Goal: Information Seeking & Learning: Learn about a topic

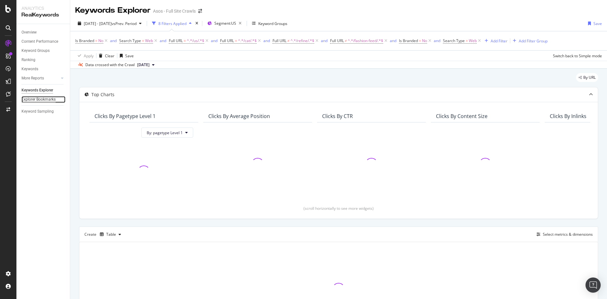
click at [53, 99] on div "Explorer Bookmarks" at bounding box center [38, 99] width 34 height 7
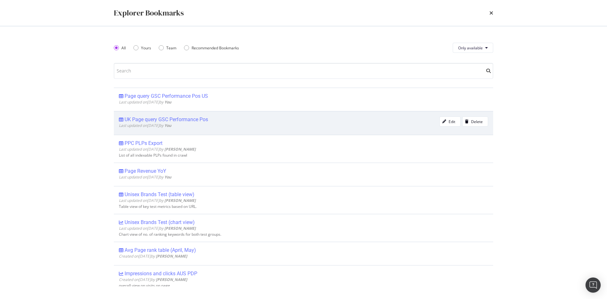
click at [195, 118] on div "UK Page query GSC Performance Pos" at bounding box center [166, 119] width 83 height 6
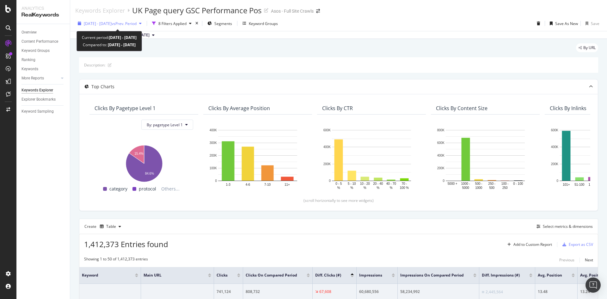
click at [112, 24] on span "[DATE] - [DATE]" at bounding box center [98, 23] width 28 height 5
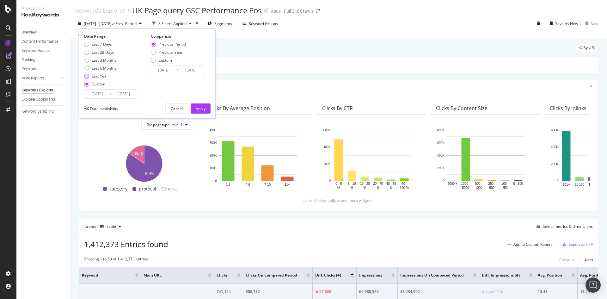
click at [108, 75] on div "Last Year" at bounding box center [100, 75] width 32 height 5
type input "2024/09/19"
type input "2025/09/18"
type input "2023/09/20"
type input "2024/09/18"
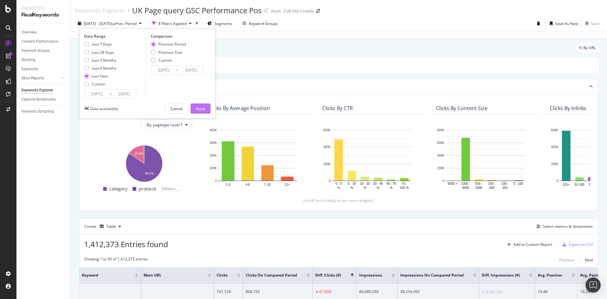
click at [203, 109] on div "Apply" at bounding box center [201, 108] width 10 height 5
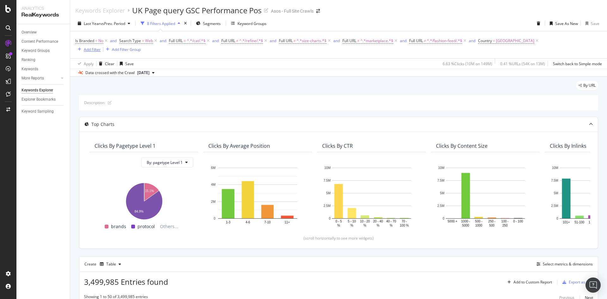
click at [88, 47] on div "Add Filter" at bounding box center [92, 49] width 17 height 5
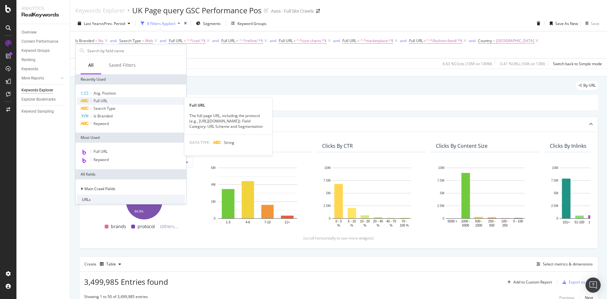
click at [116, 102] on div "Full URL" at bounding box center [131, 101] width 108 height 8
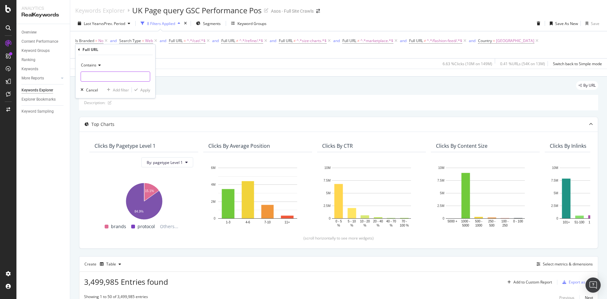
click at [120, 81] on input "text" at bounding box center [115, 76] width 69 height 10
type input "/discover/"
drag, startPoint x: 148, startPoint y: 91, endPoint x: 141, endPoint y: 82, distance: 11.1
click at [148, 91] on div "Apply" at bounding box center [145, 89] width 10 height 5
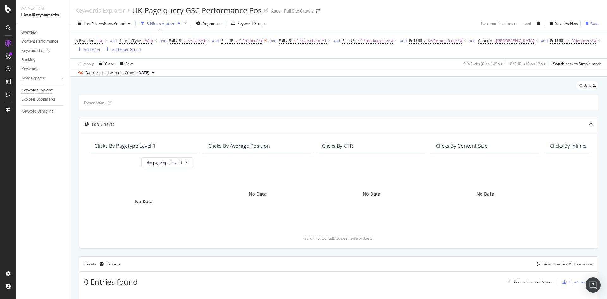
click at [265, 41] on icon at bounding box center [265, 41] width 5 height 6
click at [265, 41] on span "^.*size-charts.*$" at bounding box center [254, 40] width 30 height 9
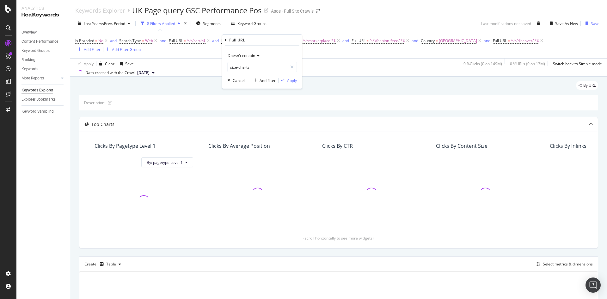
drag, startPoint x: 376, startPoint y: 77, endPoint x: 338, endPoint y: 68, distance: 39.0
click at [369, 77] on div "By URL Description: Top Charts Clicks By pagetype Level 1 By: pagetype Level 1 …" at bounding box center [338, 233] width 537 height 312
click at [271, 40] on icon at bounding box center [271, 41] width 5 height 6
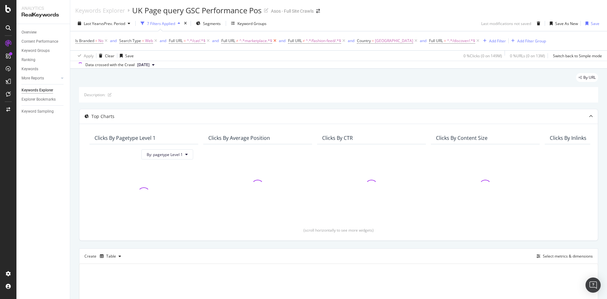
click at [271, 40] on span "^.*marketplace.*$" at bounding box center [255, 40] width 33 height 9
drag, startPoint x: 342, startPoint y: 64, endPoint x: 328, endPoint y: 40, distance: 28.4
click at [342, 64] on div "Data crossed with the Crawl 2025 Sep. 16th" at bounding box center [338, 65] width 537 height 8
click at [343, 39] on icon at bounding box center [343, 41] width 5 height 6
click at [276, 41] on icon at bounding box center [274, 41] width 5 height 6
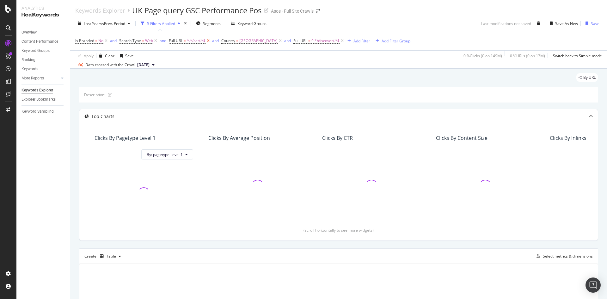
click at [209, 40] on icon at bounding box center [207, 41] width 5 height 6
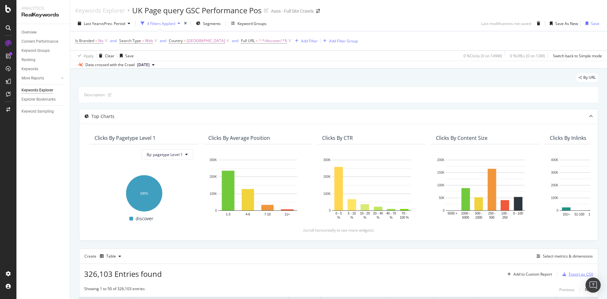
click at [563, 274] on div "button" at bounding box center [564, 274] width 9 height 4
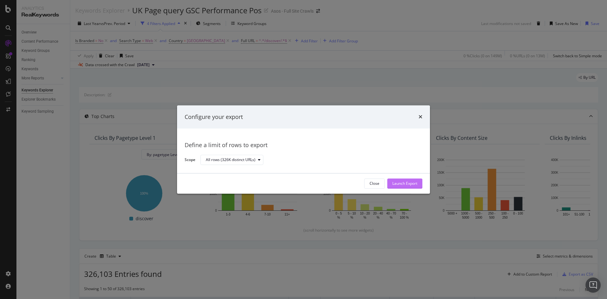
click at [407, 184] on div "Launch Export" at bounding box center [404, 183] width 25 height 5
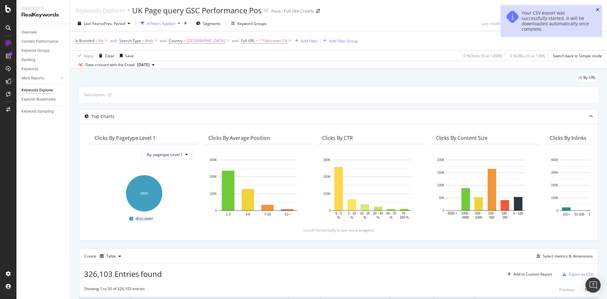
click at [599, 10] on icon "close toast" at bounding box center [597, 10] width 3 height 4
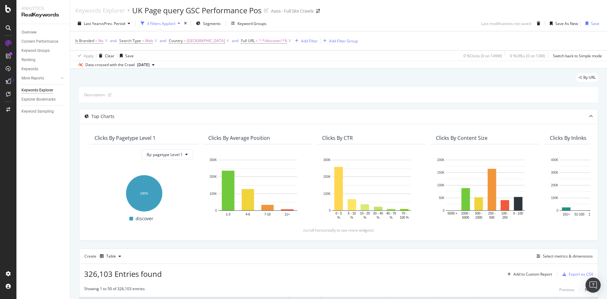
click at [400, 22] on div "Last Year vs Prev. Period 4 Filters Applied Segments Keyword Groups Last modifi…" at bounding box center [338, 24] width 537 height 13
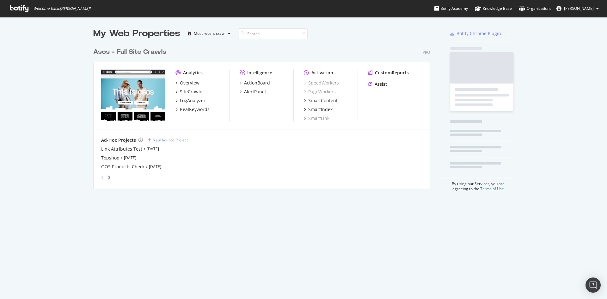
scroll to position [144, 337]
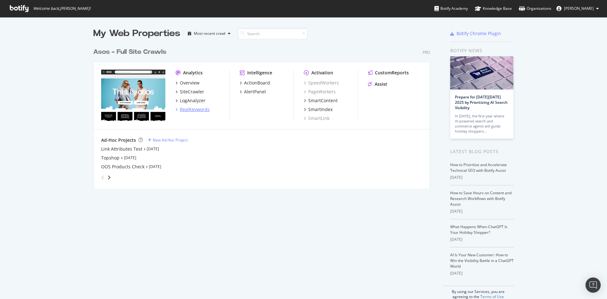
click at [191, 110] on div "RealKeywords" at bounding box center [195, 109] width 30 height 6
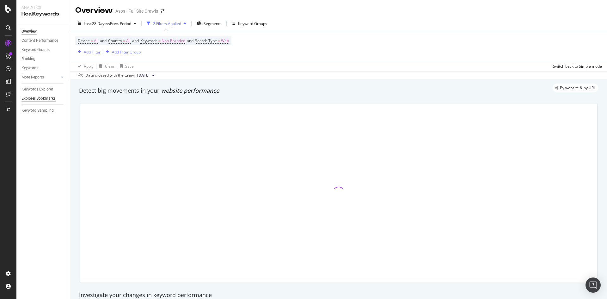
click at [52, 99] on div "Explorer Bookmarks" at bounding box center [38, 98] width 34 height 7
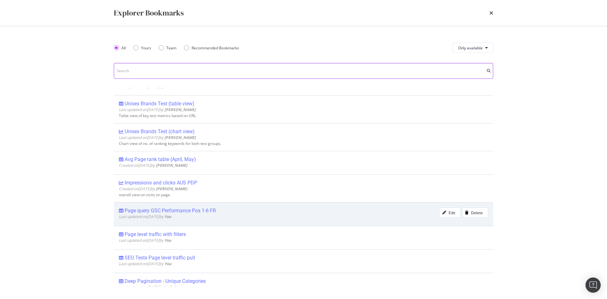
scroll to position [126, 0]
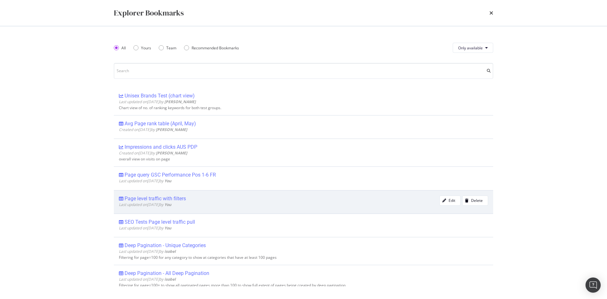
click at [179, 197] on div "Page level traffic with filters" at bounding box center [155, 198] width 61 height 6
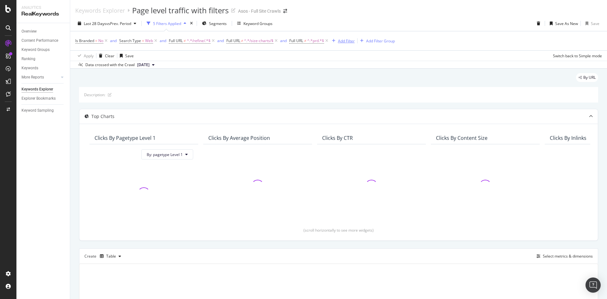
click at [347, 41] on div "Add Filter" at bounding box center [346, 40] width 17 height 5
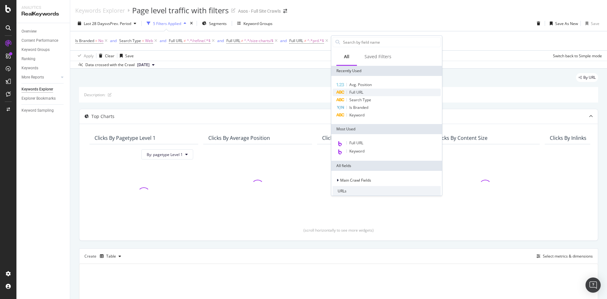
click at [362, 93] on span "Full URL" at bounding box center [356, 91] width 14 height 5
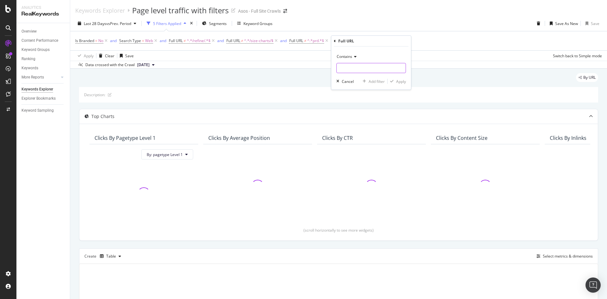
click at [358, 67] on input "text" at bounding box center [371, 68] width 69 height 10
type input "dis"
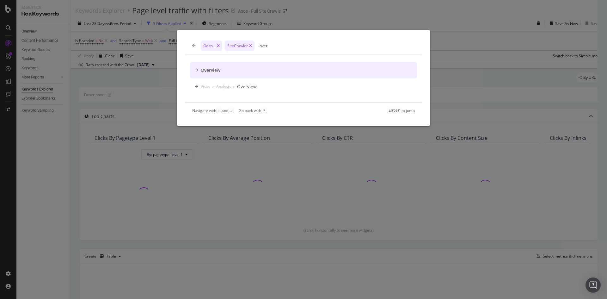
type input "over"
click at [193, 48] on div "Go to... SiteCrawler over" at bounding box center [304, 46] width 238 height 16
click at [195, 46] on icon "modal" at bounding box center [193, 46] width 3 height 4
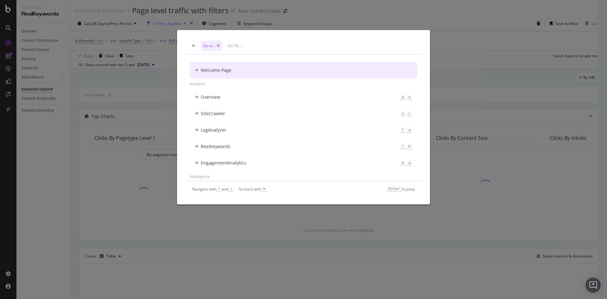
click at [518, 37] on div "Go to... Welcome Page Analytics Overview a o SiteCrawler s c LogAnalyzer l a Re…" at bounding box center [303, 149] width 607 height 299
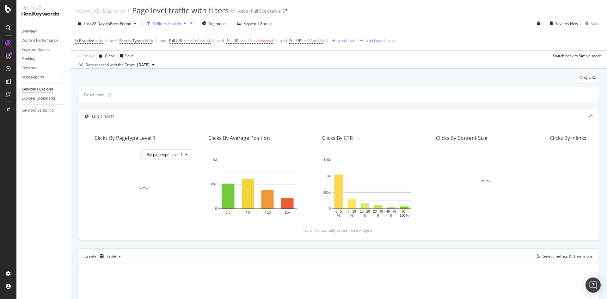
click at [350, 42] on div "Add Filter" at bounding box center [346, 40] width 17 height 5
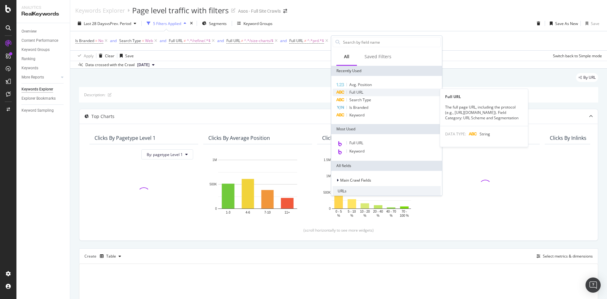
click at [365, 90] on div "Full URL" at bounding box center [387, 93] width 108 height 8
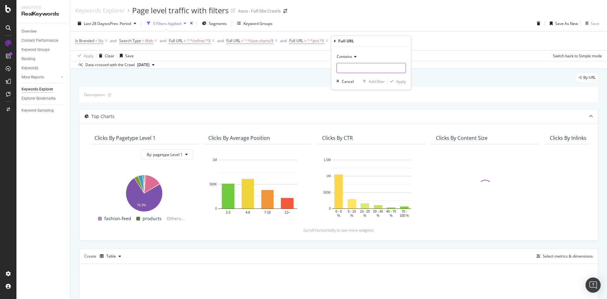
click at [360, 65] on input "text" at bounding box center [371, 68] width 69 height 10
type input "/discover/"
click at [400, 86] on div "Contains /discover/ Cancel Add filter Apply" at bounding box center [371, 67] width 80 height 43
click at [400, 83] on div "Apply" at bounding box center [401, 81] width 10 height 5
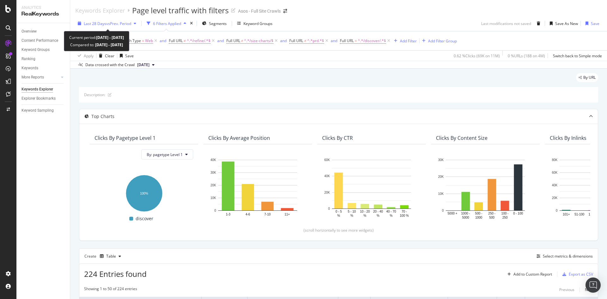
click at [123, 24] on span "vs Prev. Period" at bounding box center [118, 23] width 25 height 5
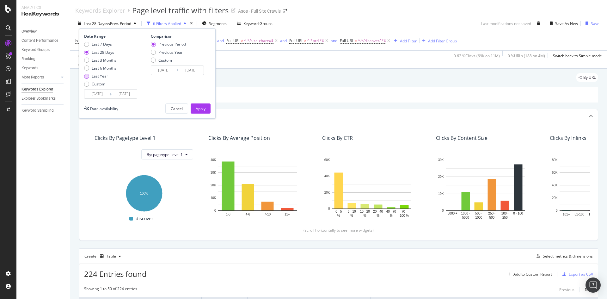
click at [90, 77] on div "Last Year" at bounding box center [100, 75] width 32 height 5
type input "2024/09/19"
type input "2023/09/20"
type input "2024/09/18"
click at [135, 98] on input "2025/09/18" at bounding box center [124, 93] width 25 height 9
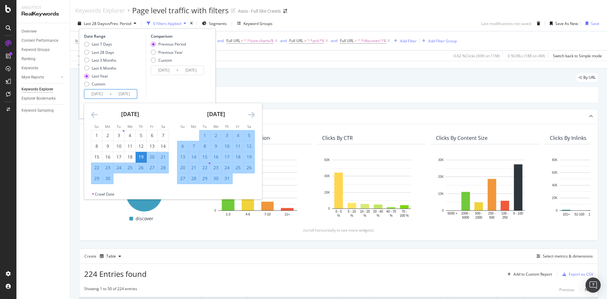
drag, startPoint x: 170, startPoint y: 99, endPoint x: 183, endPoint y: 107, distance: 15.4
click at [170, 99] on div "Date Range Last 7 Days Last 28 Days Last 3 Months Last 6 Months Last Year Custo…" at bounding box center [147, 73] width 137 height 90
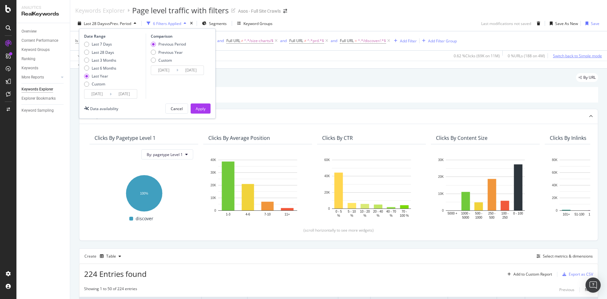
click at [197, 105] on div "Apply" at bounding box center [201, 108] width 10 height 9
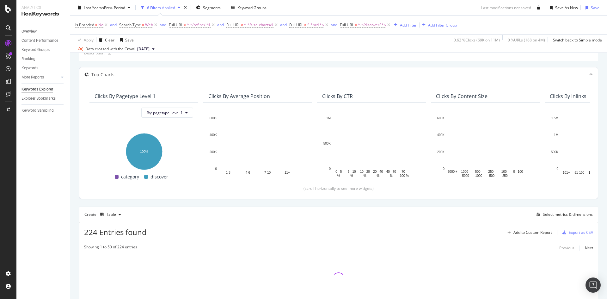
scroll to position [82, 0]
